Goal: Information Seeking & Learning: Learn about a topic

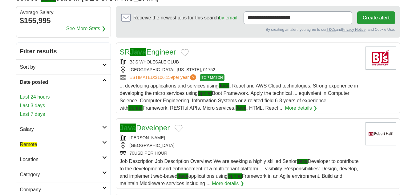
click at [105, 80] on icon at bounding box center [104, 79] width 5 height 3
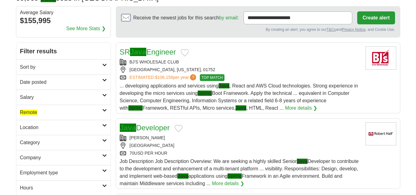
click at [105, 80] on icon at bounding box center [104, 79] width 5 height 3
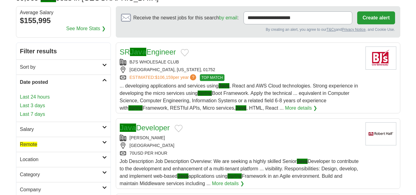
click at [43, 97] on link "Last 24 hours" at bounding box center [63, 96] width 87 height 7
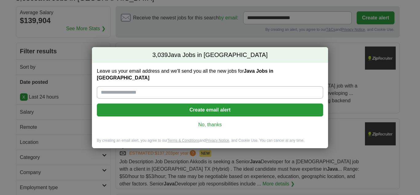
click at [208, 121] on link "No, thanks" at bounding box center [210, 124] width 217 height 7
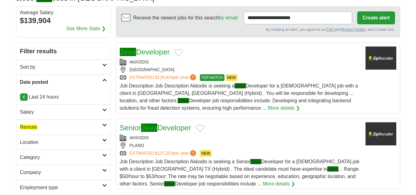
click at [104, 125] on icon at bounding box center [104, 124] width 5 height 3
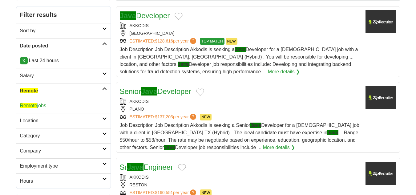
scroll to position [102, 0]
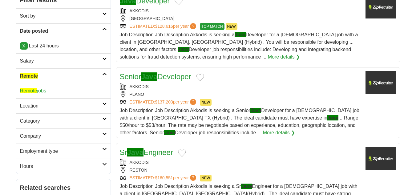
click at [33, 92] on span "Remote" at bounding box center [28, 90] width 17 height 5
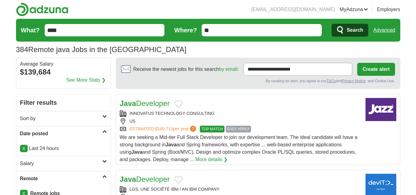
click at [198, 108] on div "Java Developer" at bounding box center [240, 103] width 241 height 11
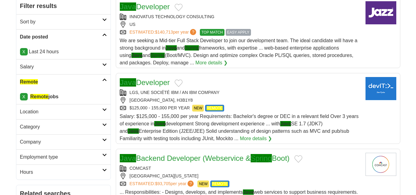
scroll to position [102, 0]
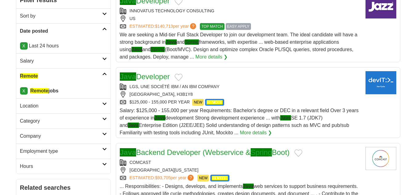
click at [237, 91] on div "MONTRÉAL, H3B1Y8" at bounding box center [240, 94] width 241 height 6
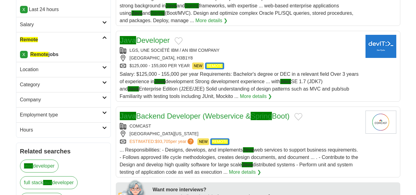
scroll to position [154, 0]
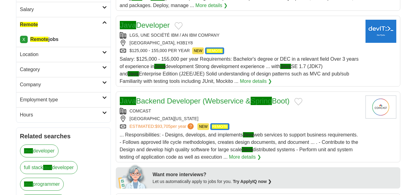
click at [269, 115] on div "MOUNT LAUREL, NEW JERSEY, 08054" at bounding box center [240, 118] width 241 height 6
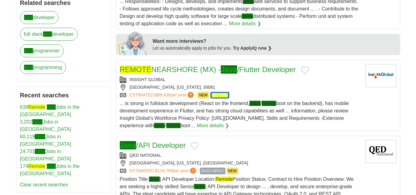
scroll to position [308, 0]
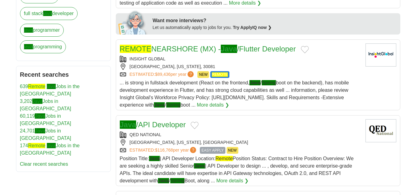
click at [297, 65] on div "SMYRNA, GEORGIA, 30081" at bounding box center [240, 66] width 241 height 6
click at [263, 135] on div "QED NATIONAL" at bounding box center [240, 134] width 241 height 6
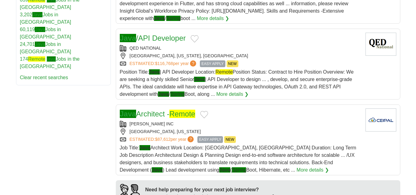
scroll to position [410, 0]
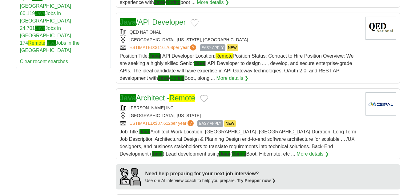
click at [276, 120] on div "ESTIMATED: $87,612 per year ? EASY APPLY NEW" at bounding box center [240, 123] width 241 height 7
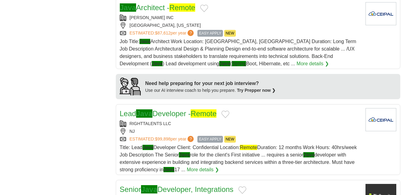
scroll to position [513, 0]
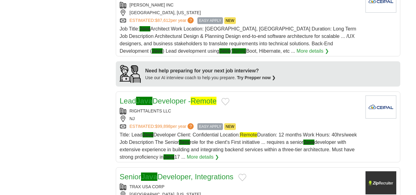
click at [274, 130] on div "Lead Java Developer - Remote RIGHTTALENTS LLC NJ ESTIMATED: $99,898 per year ? …" at bounding box center [240, 127] width 241 height 65
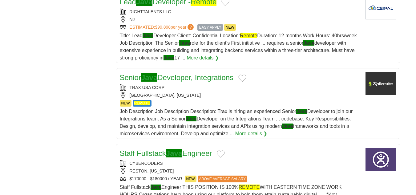
scroll to position [615, 0]
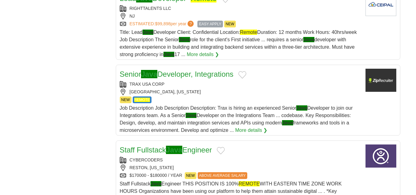
click at [207, 99] on div "NEW REMOTE" at bounding box center [240, 99] width 241 height 7
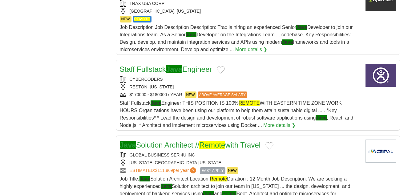
scroll to position [718, 0]
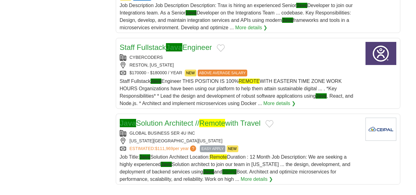
click at [257, 70] on div "$170000 - $180000 / YEAR NEW ABOVE AVERAGE SALARY" at bounding box center [240, 73] width 241 height 7
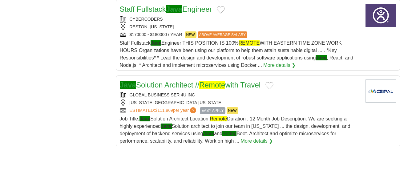
scroll to position [769, 0]
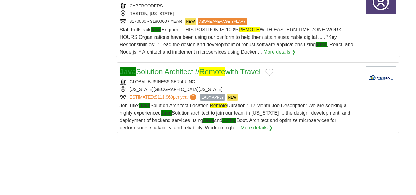
click at [278, 87] on div "NEW YORK, NEW YORK, 10011" at bounding box center [240, 89] width 241 height 6
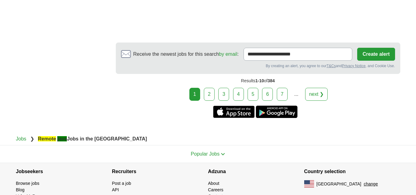
scroll to position [1026, 0]
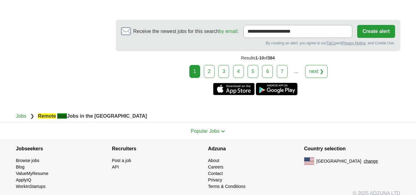
click at [209, 71] on link "2" at bounding box center [209, 71] width 11 height 13
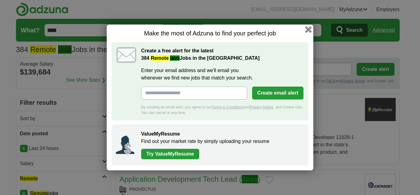
click at [307, 29] on button "button" at bounding box center [308, 29] width 7 height 7
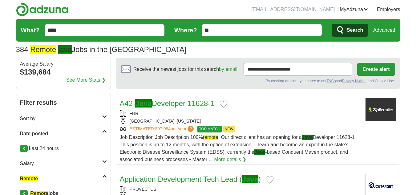
click at [261, 118] on div "[GEOGRAPHIC_DATA], [US_STATE]" at bounding box center [240, 121] width 241 height 6
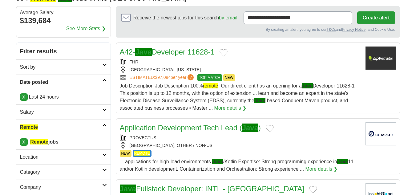
click at [281, 156] on div "NEW REMOTE" at bounding box center [240, 153] width 241 height 7
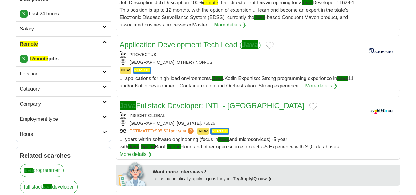
scroll to position [154, 0]
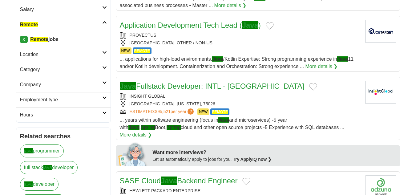
click at [288, 97] on div "INSIGHT GLOBAL" at bounding box center [240, 96] width 241 height 6
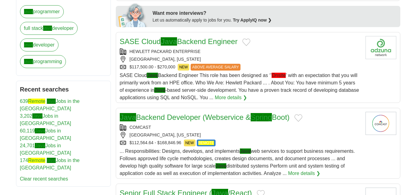
scroll to position [308, 0]
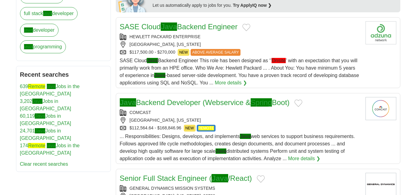
click at [254, 117] on div "[GEOGRAPHIC_DATA], [US_STATE]" at bounding box center [240, 120] width 241 height 6
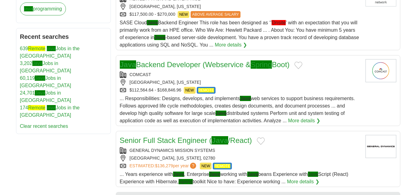
scroll to position [359, 0]
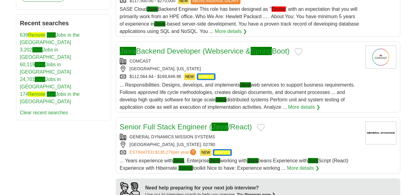
click at [283, 141] on div "[GEOGRAPHIC_DATA], [US_STATE], 02780" at bounding box center [240, 144] width 241 height 6
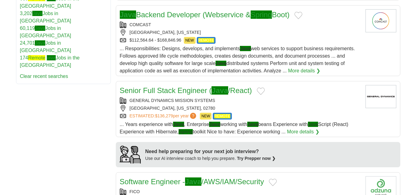
scroll to position [410, 0]
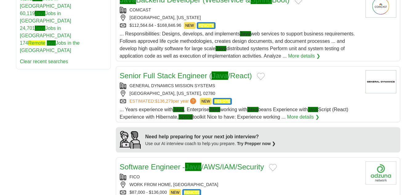
click at [302, 90] on div "[GEOGRAPHIC_DATA], [US_STATE], 02780" at bounding box center [240, 93] width 241 height 6
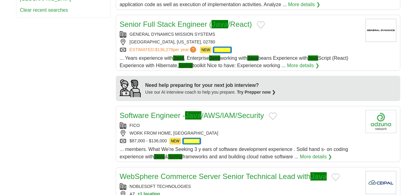
scroll to position [513, 0]
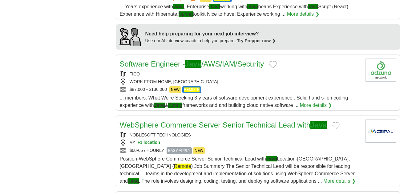
click at [273, 78] on div "WORK FROM HOME, [GEOGRAPHIC_DATA]" at bounding box center [240, 81] width 241 height 6
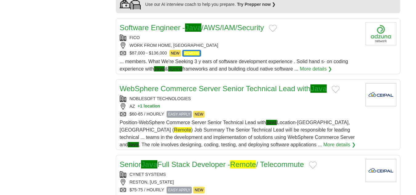
scroll to position [564, 0]
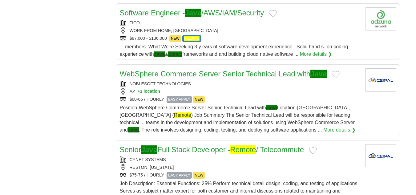
click at [254, 88] on div "AZ + 1 location" at bounding box center [240, 91] width 241 height 6
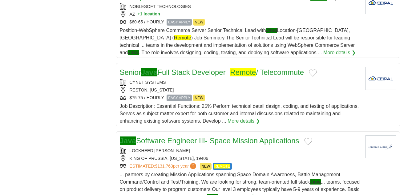
scroll to position [667, 0]
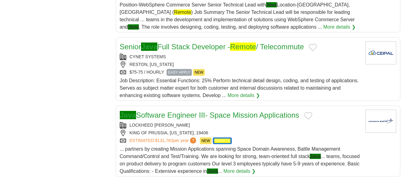
click at [266, 61] on div "RESTON, [US_STATE]" at bounding box center [240, 64] width 241 height 6
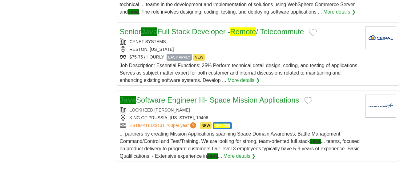
scroll to position [718, 0]
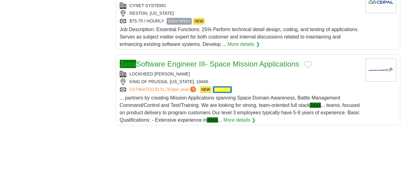
click at [262, 95] on span "... partners by creating Mission Applications spanning Space Domain Awareness, …" at bounding box center [240, 108] width 240 height 27
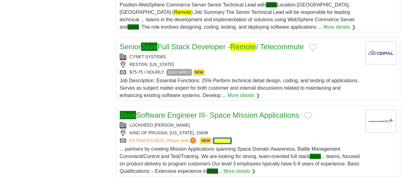
click at [213, 61] on div "RESTON, [US_STATE]" at bounding box center [240, 64] width 241 height 6
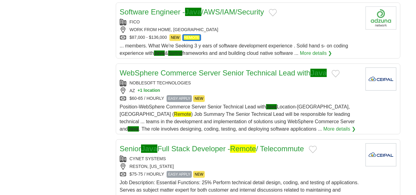
scroll to position [564, 0]
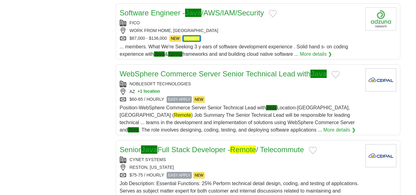
click at [223, 96] on div "$60-65 / HOURLY EASY APPLY NEW" at bounding box center [240, 99] width 241 height 7
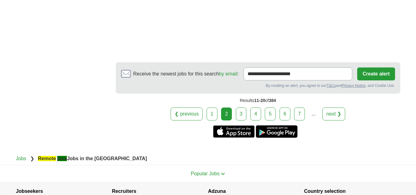
scroll to position [872, 0]
